Goal: Task Accomplishment & Management: Manage account settings

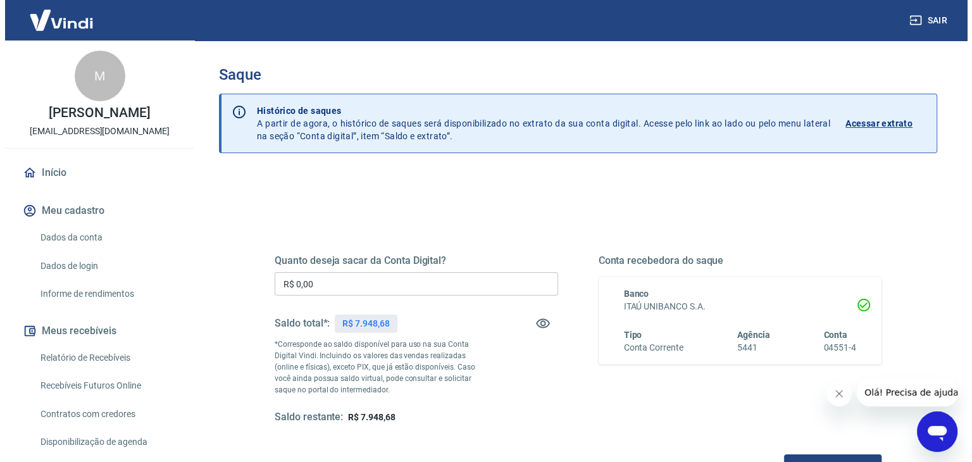
scroll to position [127, 0]
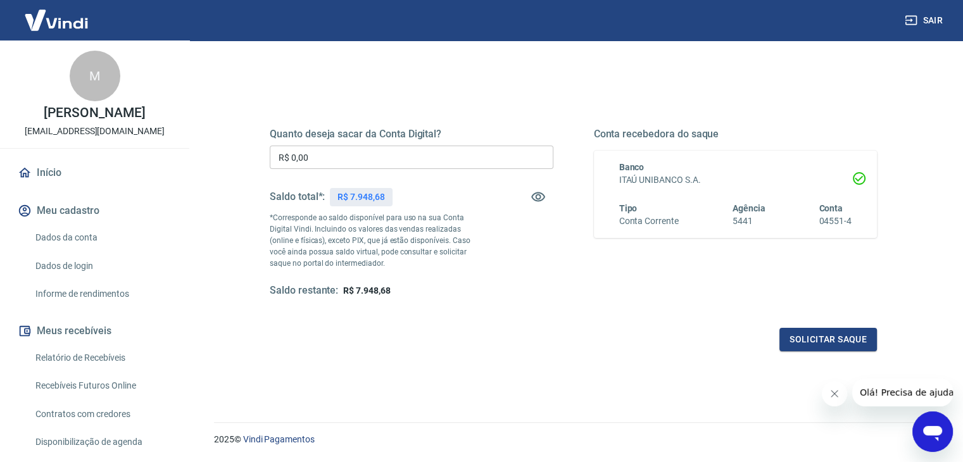
click at [449, 163] on input "R$ 0,00" at bounding box center [412, 157] width 284 height 23
type input "R$ 6.948,00"
click at [806, 337] on button "Solicitar saque" at bounding box center [827, 339] width 97 height 23
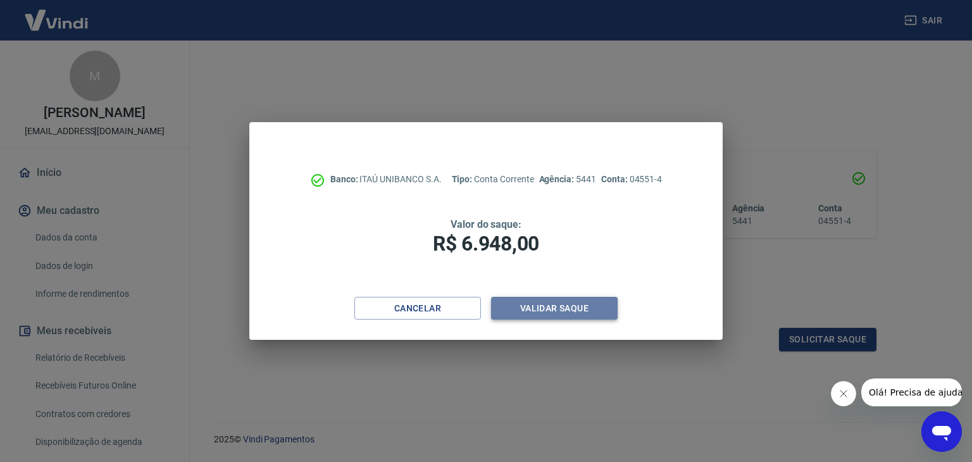
click at [548, 301] on button "Validar saque" at bounding box center [554, 308] width 127 height 23
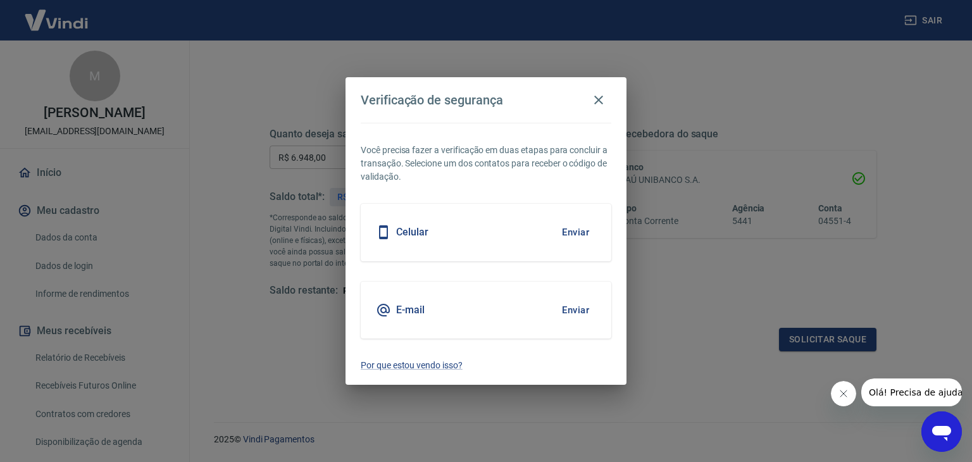
click at [575, 308] on button "Enviar" at bounding box center [575, 310] width 41 height 27
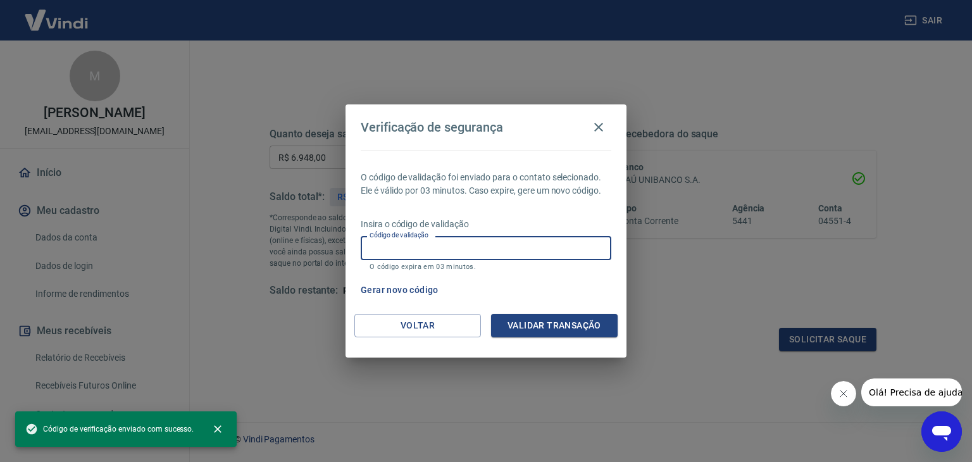
click at [479, 249] on input "Código de validação" at bounding box center [486, 247] width 251 height 23
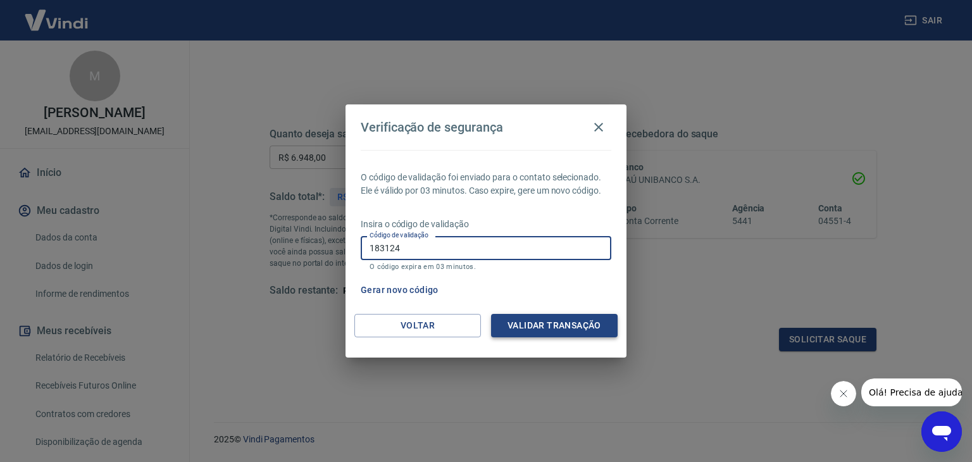
type input "183124"
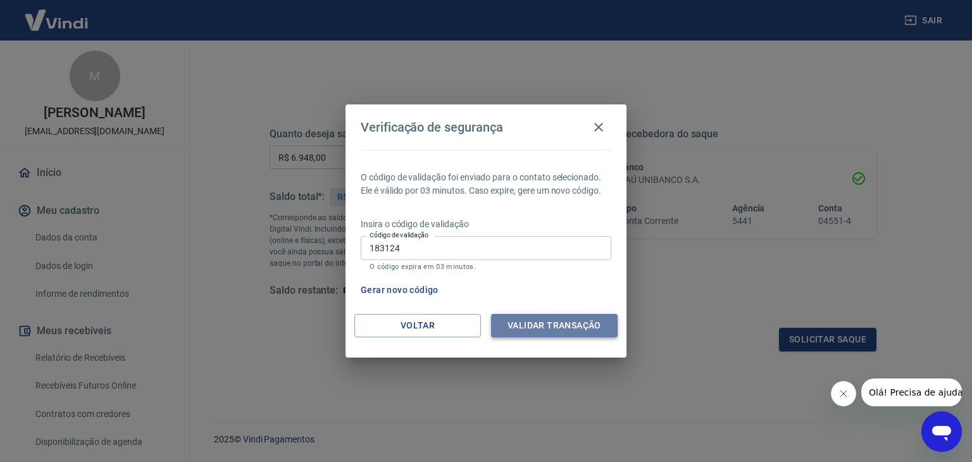
click at [571, 322] on button "Validar transação" at bounding box center [554, 325] width 127 height 23
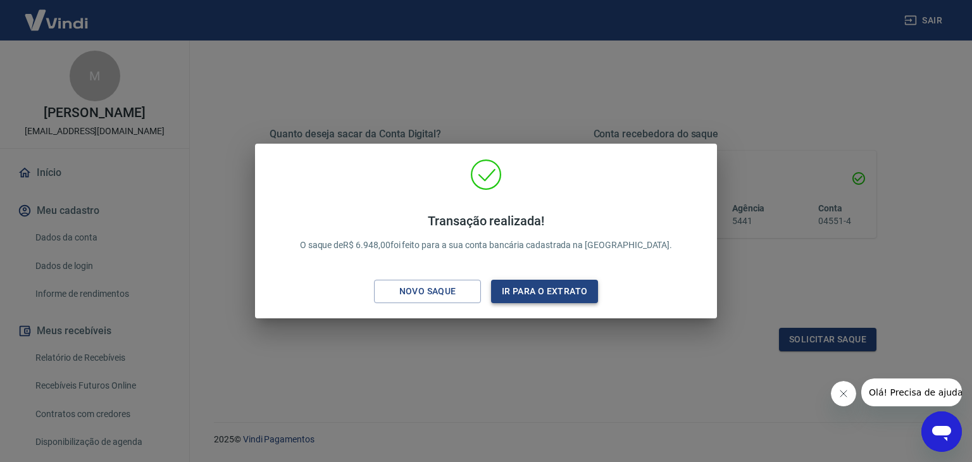
click at [555, 294] on button "Ir para o extrato" at bounding box center [544, 291] width 107 height 23
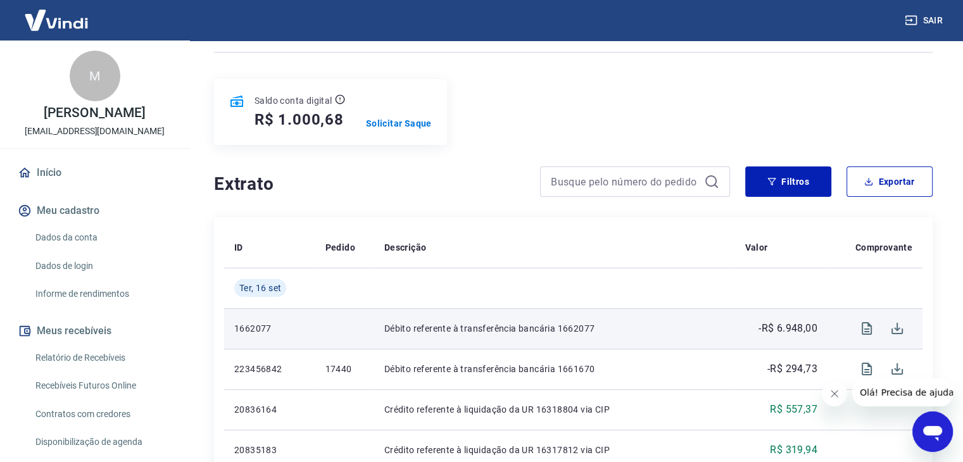
scroll to position [127, 0]
